Goal: Task Accomplishment & Management: Use online tool/utility

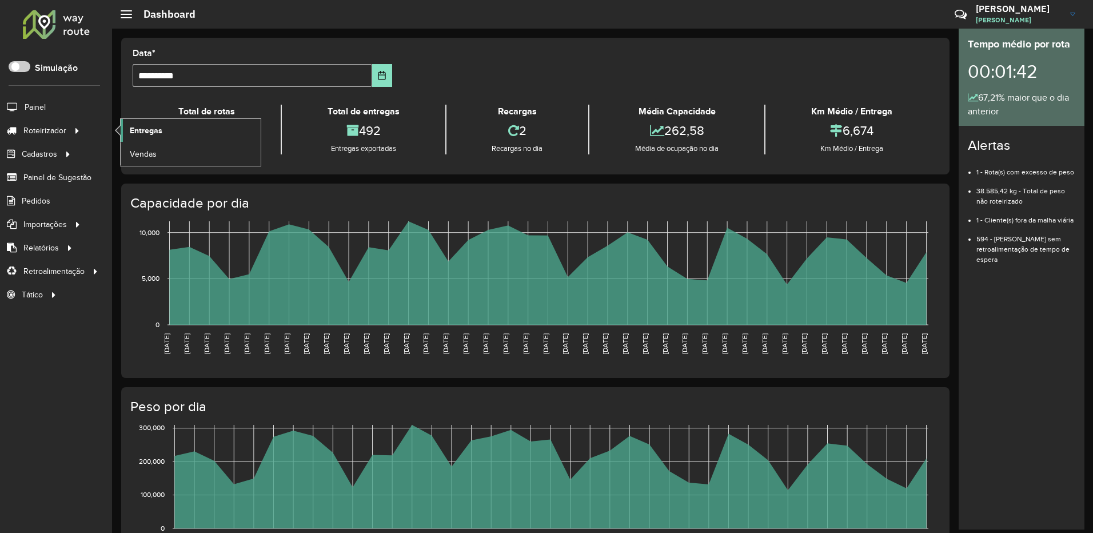
click at [174, 125] on link "Entregas" at bounding box center [191, 130] width 140 height 23
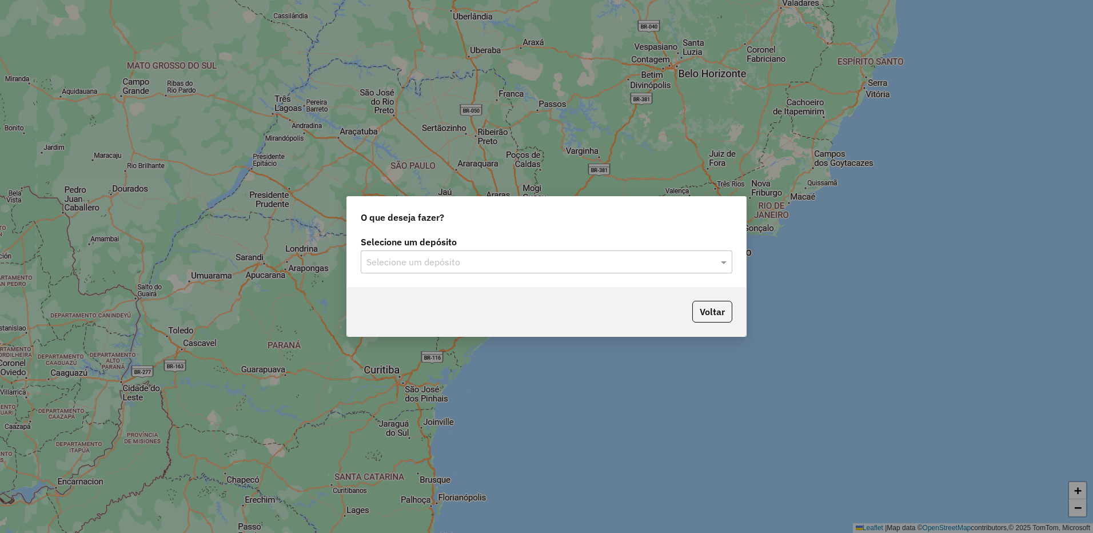
click at [444, 264] on input "text" at bounding box center [535, 263] width 337 height 14
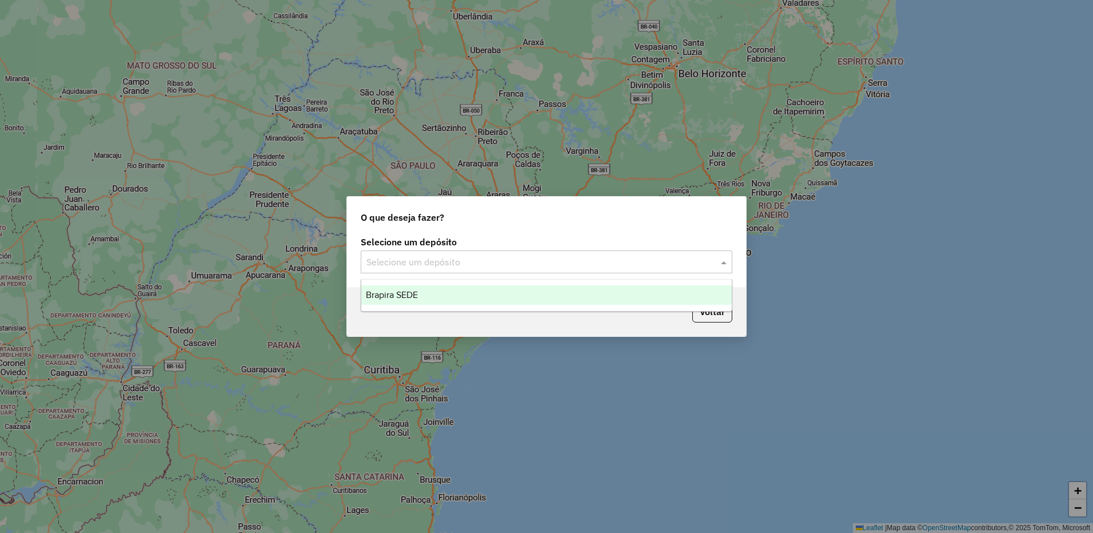
click at [427, 294] on div "Brapira SEDE" at bounding box center [546, 294] width 371 height 19
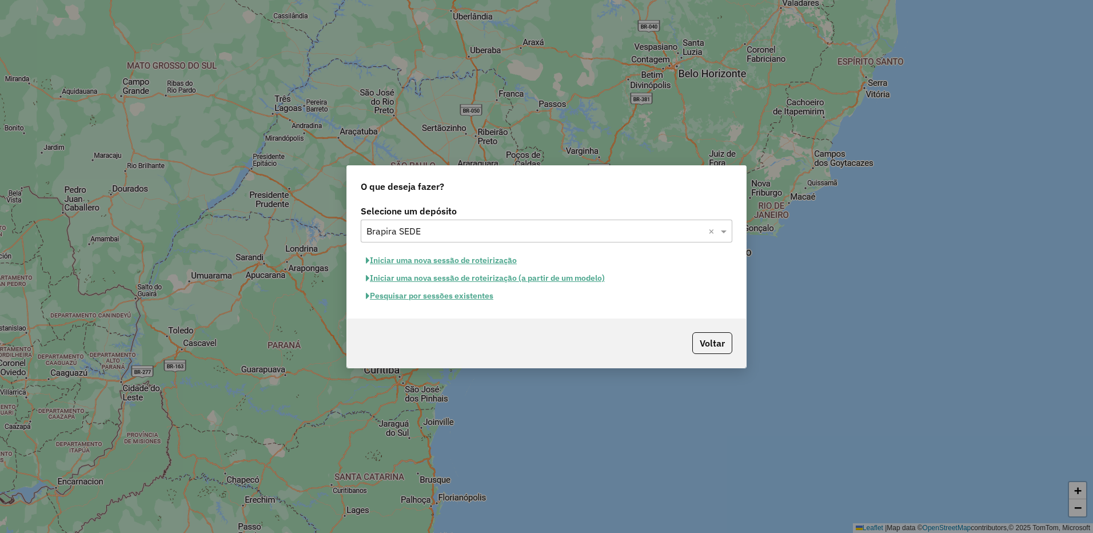
click at [488, 299] on button "Pesquisar por sessões existentes" at bounding box center [430, 296] width 138 height 18
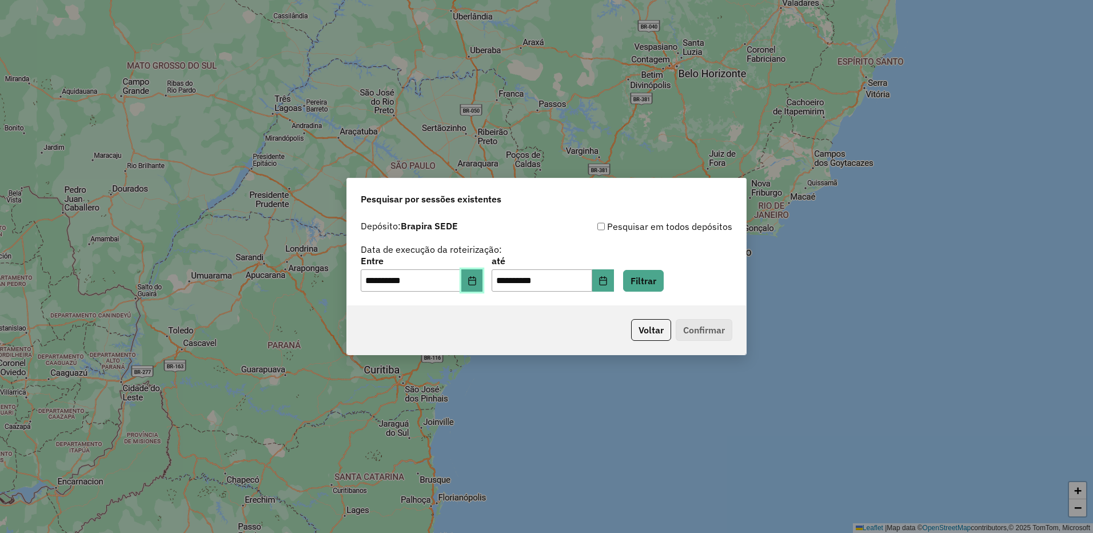
click at [483, 286] on button "Choose Date" at bounding box center [472, 280] width 22 height 23
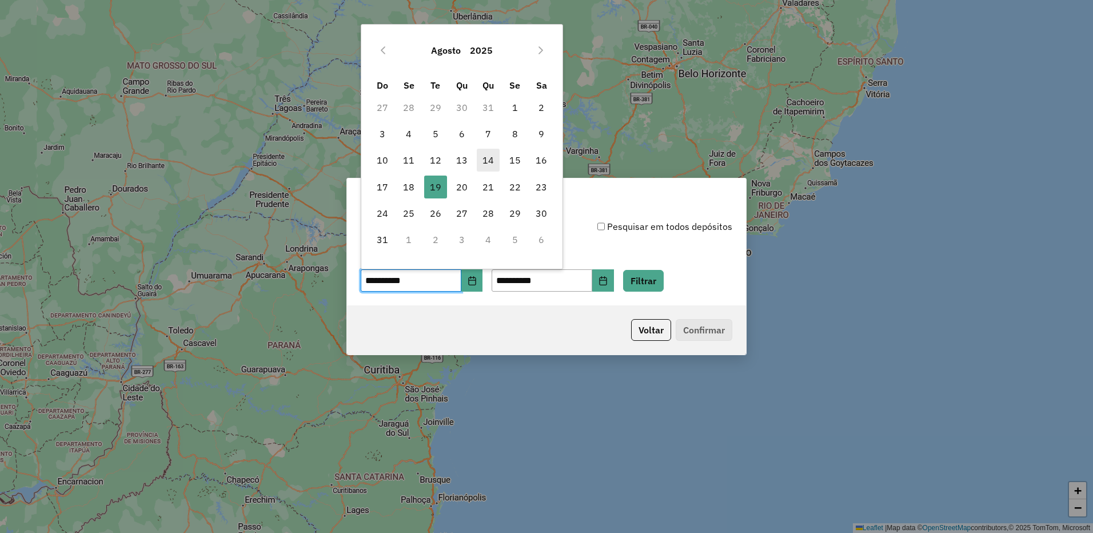
click at [491, 156] on span "14" at bounding box center [488, 160] width 23 height 23
type input "**********"
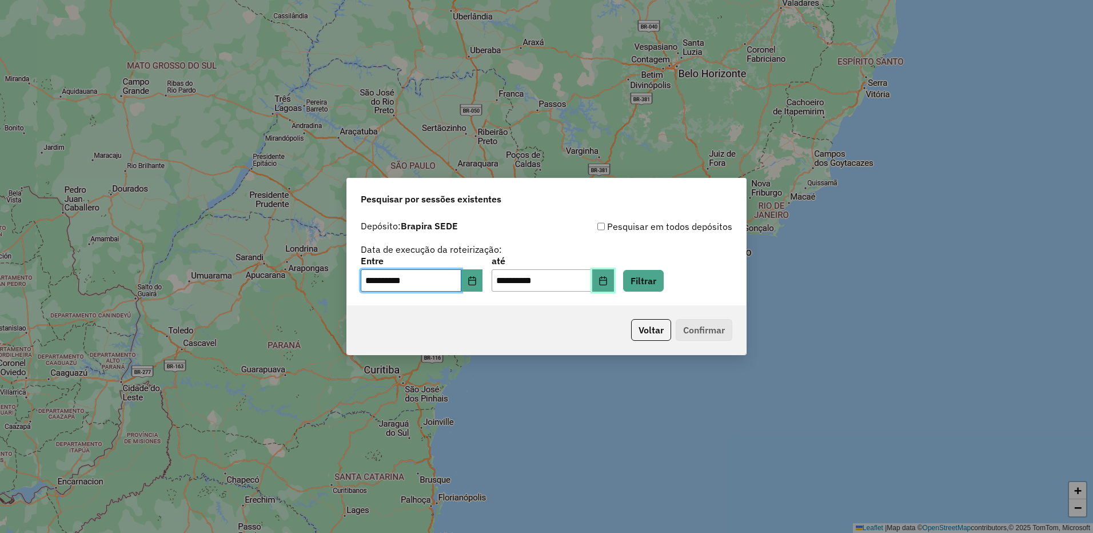
click at [611, 284] on button "Choose Date" at bounding box center [603, 280] width 22 height 23
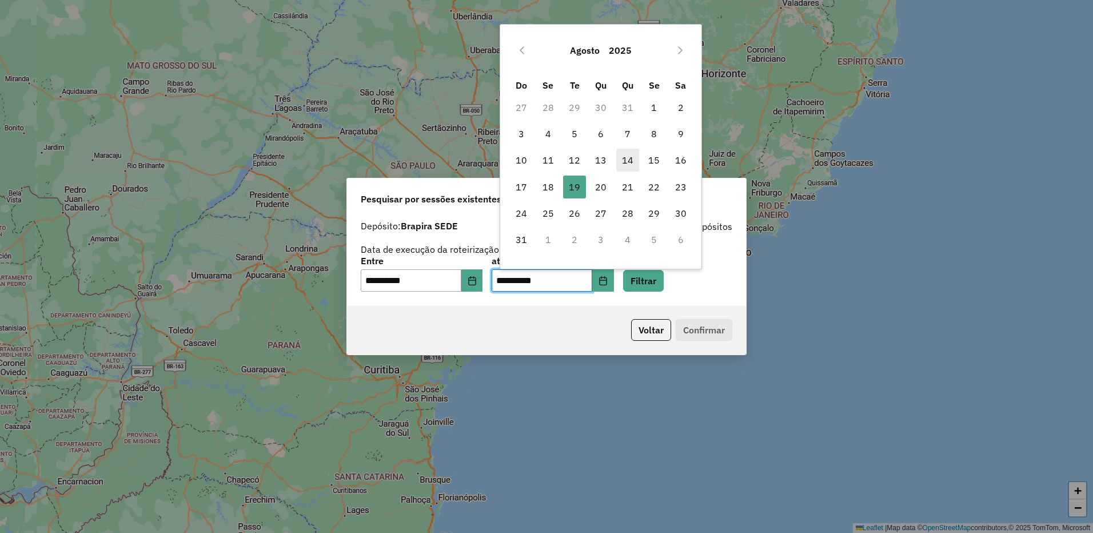
click at [623, 158] on span "14" at bounding box center [627, 160] width 23 height 23
type input "**********"
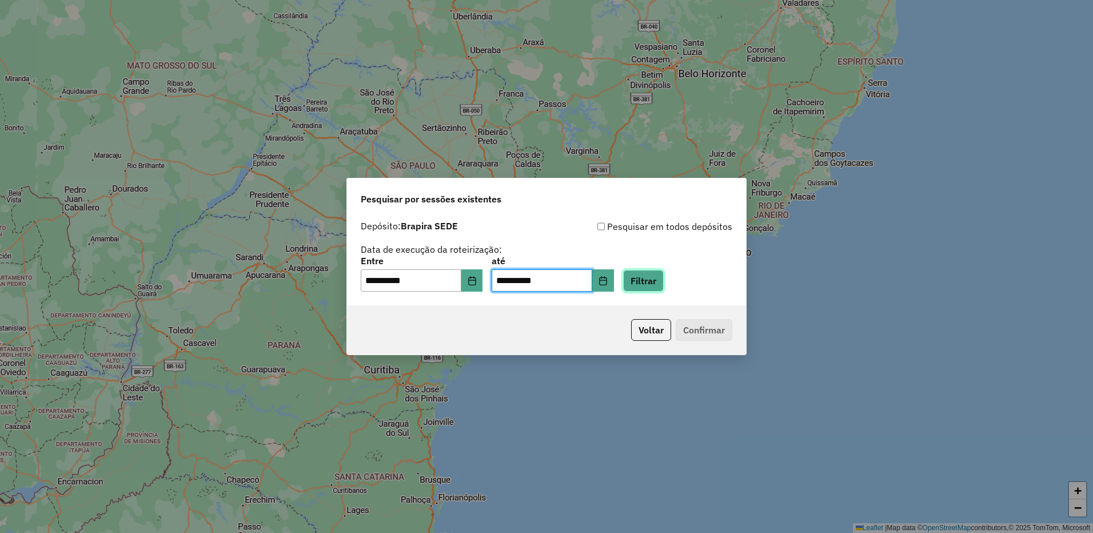
click at [648, 279] on button "Filtrar" at bounding box center [643, 281] width 41 height 22
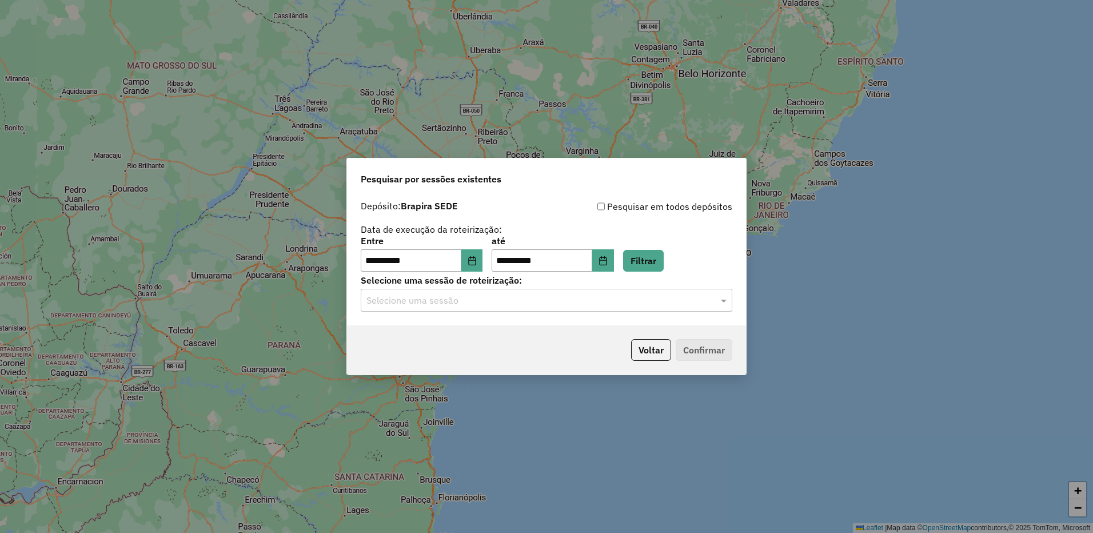
click at [459, 298] on input "text" at bounding box center [535, 301] width 337 height 14
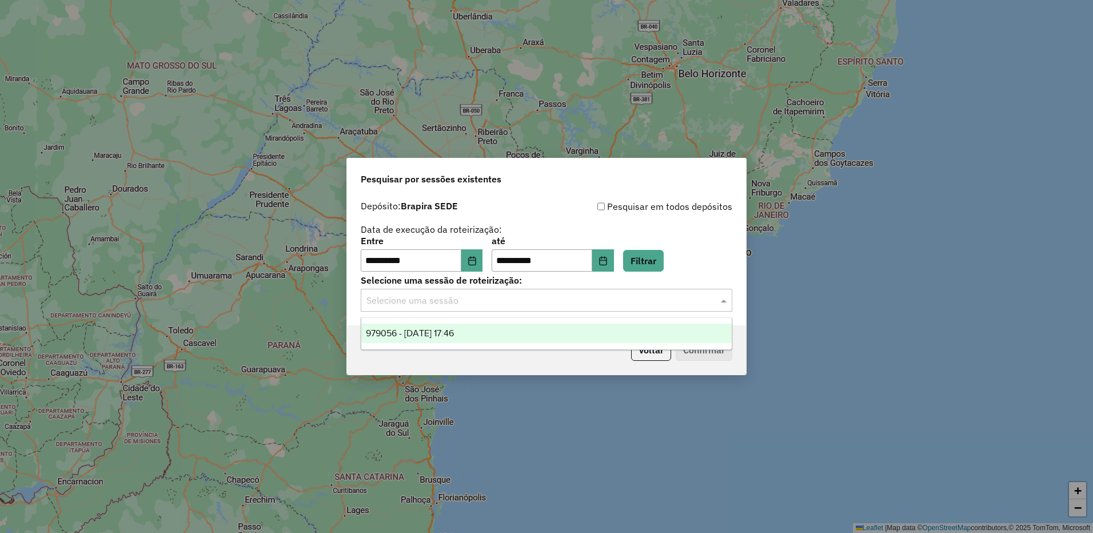
drag, startPoint x: 444, startPoint y: 330, endPoint x: 497, endPoint y: 331, distance: 53.2
click at [444, 331] on span "979056 - 14/08/2025 17:46" at bounding box center [410, 333] width 88 height 10
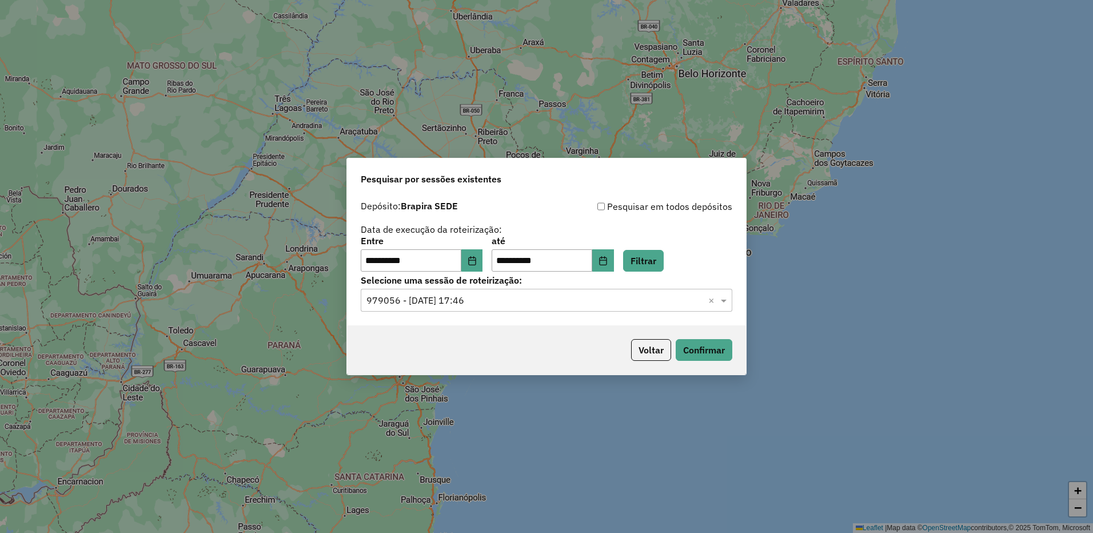
click at [719, 363] on div "Voltar Confirmar" at bounding box center [546, 349] width 399 height 49
click at [715, 346] on button "Confirmar" at bounding box center [704, 350] width 57 height 22
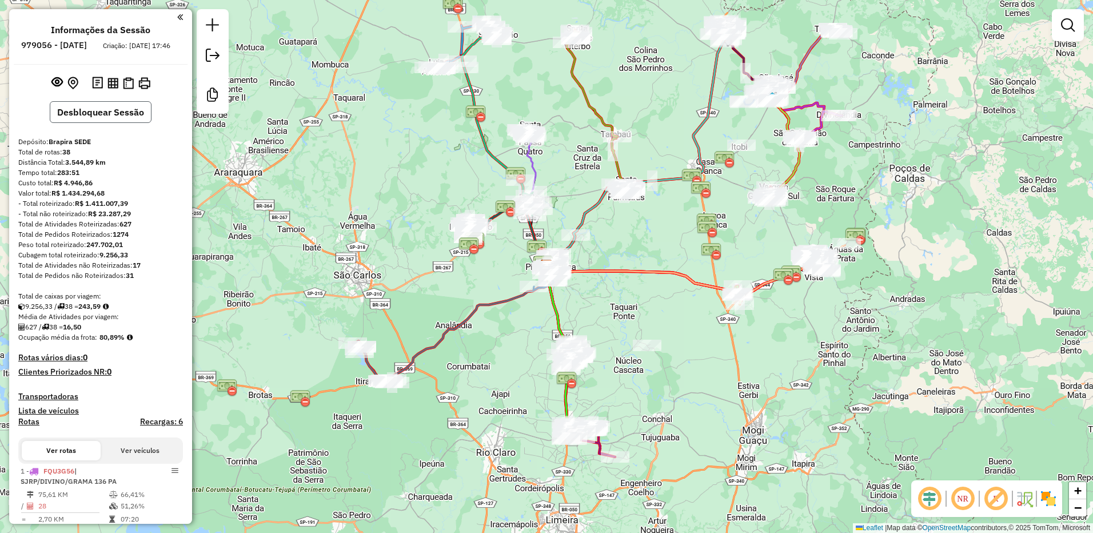
click at [130, 117] on button "Desbloquear Sessão" at bounding box center [101, 112] width 102 height 22
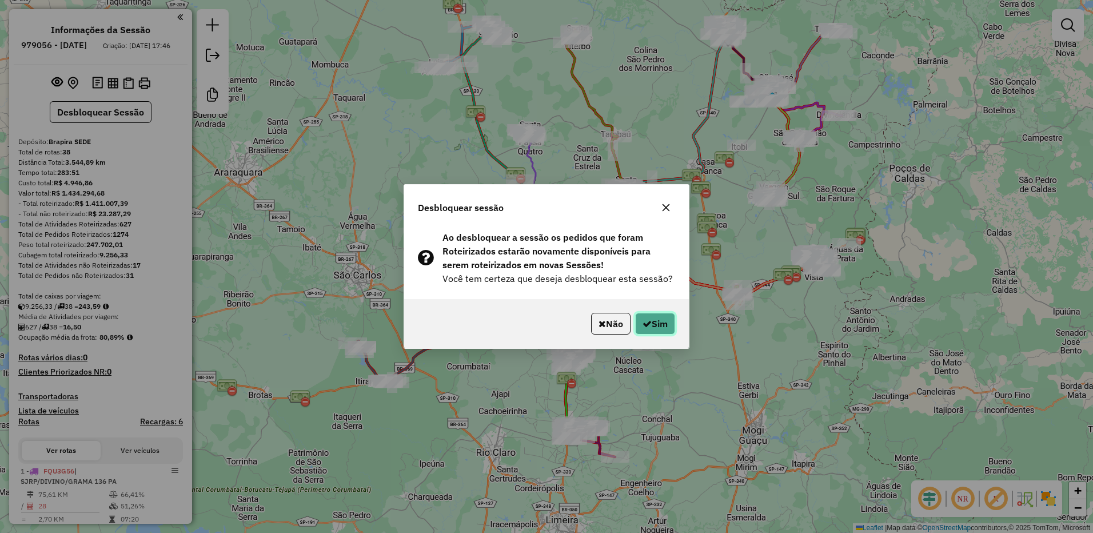
click at [658, 313] on button "Sim" at bounding box center [655, 324] width 40 height 22
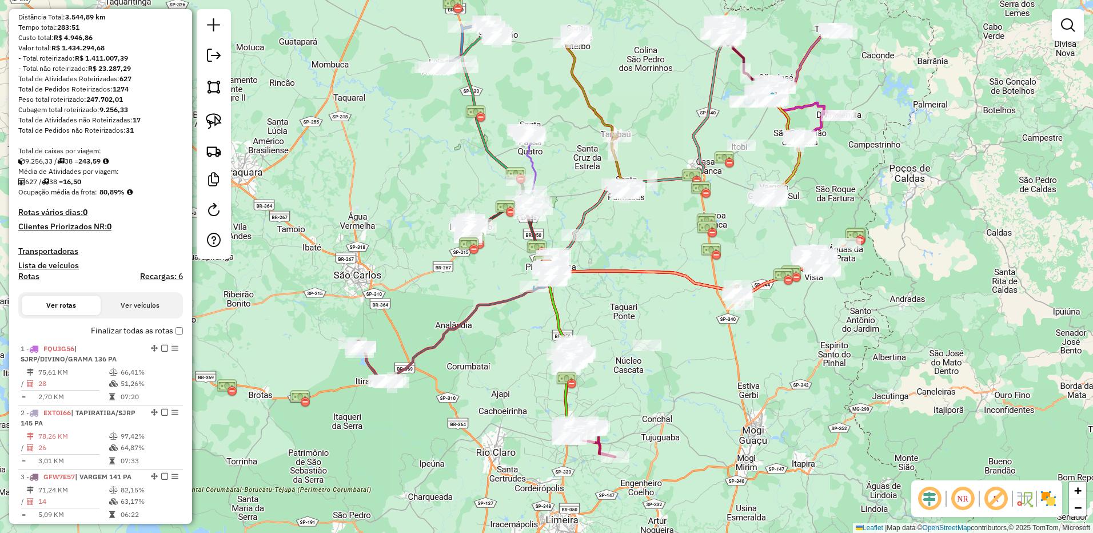
scroll to position [286, 0]
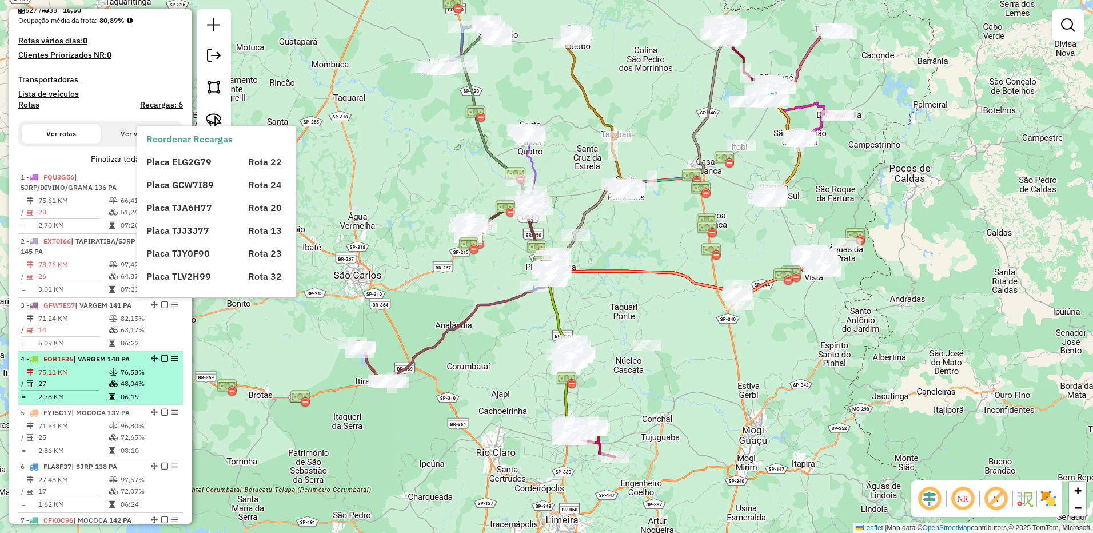
click at [120, 378] on td "76,58%" at bounding box center [149, 372] width 58 height 11
select select "**********"
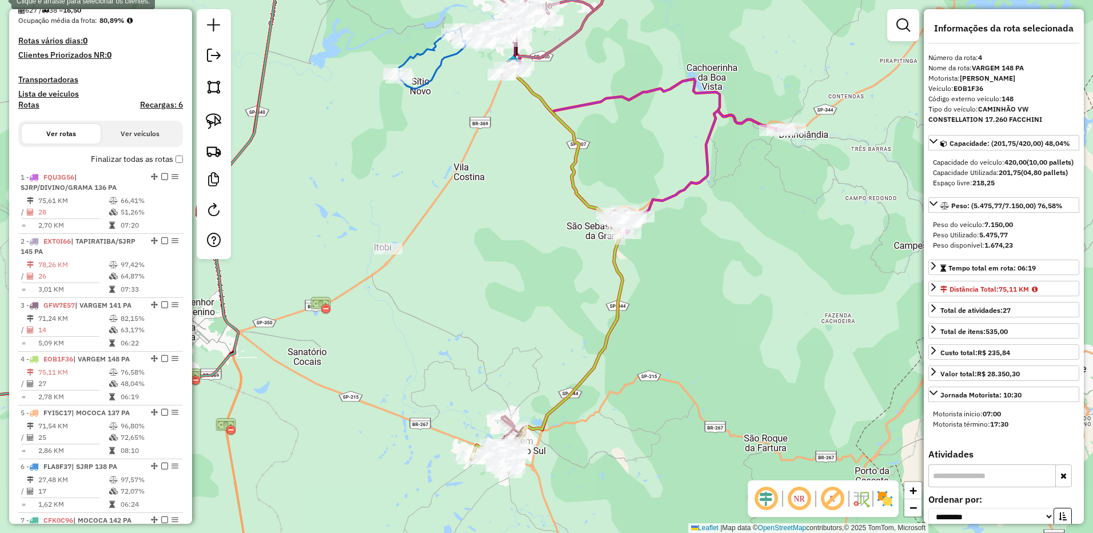
drag, startPoint x: 995, startPoint y: 90, endPoint x: 957, endPoint y: 91, distance: 38.9
click at [957, 91] on div "Veículo: EOB1F36" at bounding box center [1004, 88] width 151 height 10
copy strong "EOB1F36"
